Goal: Task Accomplishment & Management: Manage account settings

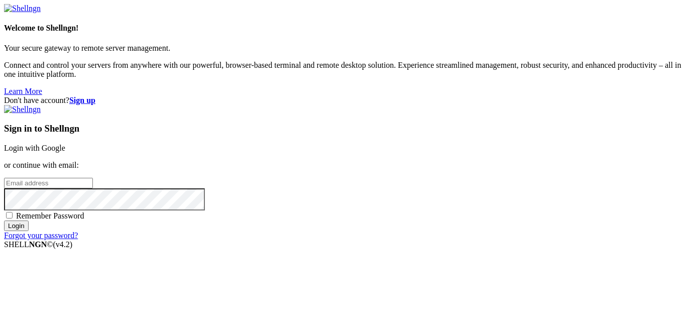
type input "fola"
click at [65, 144] on link "Login with Google" at bounding box center [34, 148] width 61 height 9
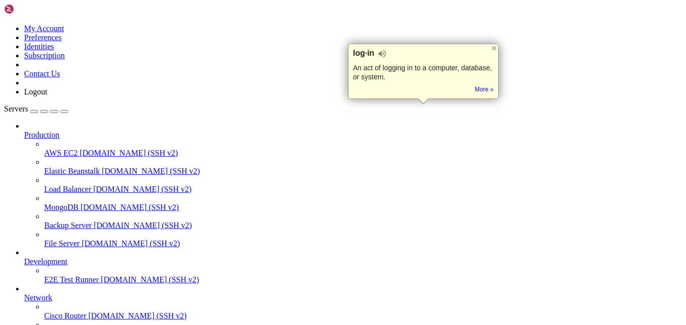
click at [24, 131] on icon at bounding box center [24, 131] width 0 height 0
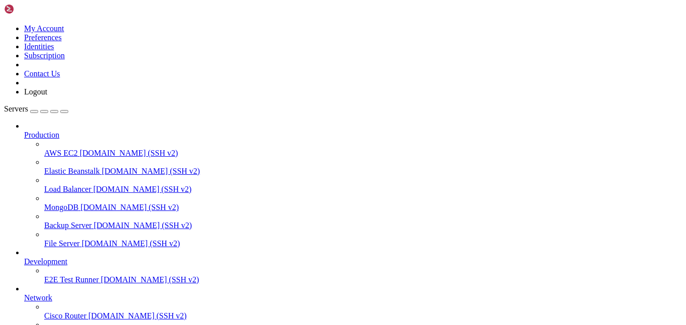
click at [24, 131] on icon at bounding box center [24, 131] width 0 height 0
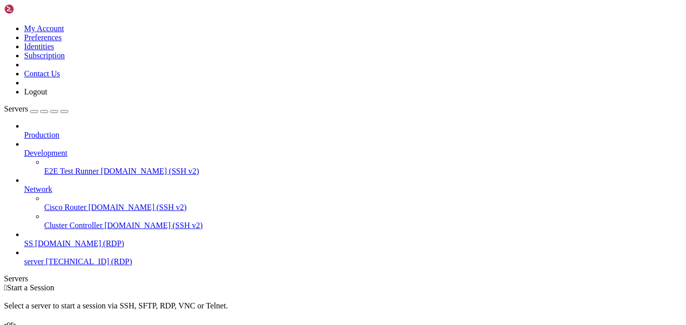
click at [24, 149] on icon at bounding box center [24, 149] width 0 height 0
